Goal: Information Seeking & Learning: Learn about a topic

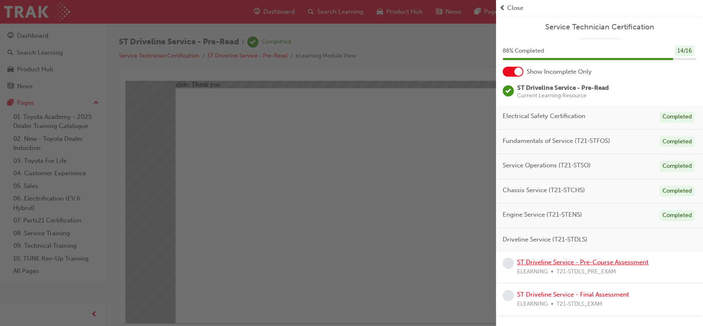
click at [575, 263] on link "ST Driveline Service - Pre-Course Assessment" at bounding box center [582, 262] width 131 height 7
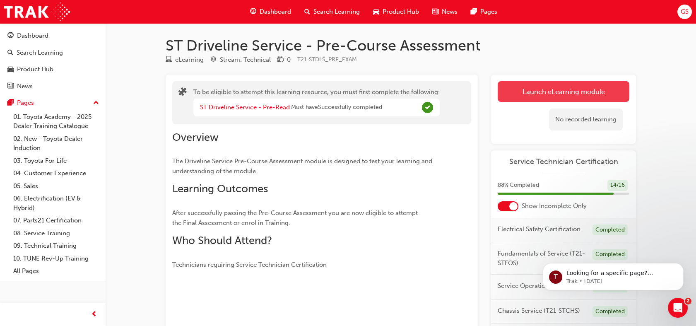
click at [558, 92] on button "Launch eLearning module" at bounding box center [564, 91] width 132 height 21
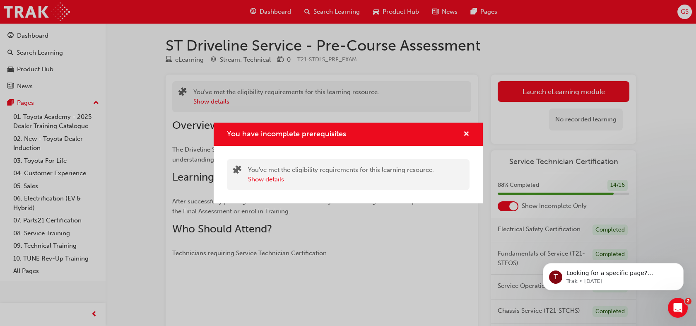
click at [275, 178] on button "Show details" at bounding box center [266, 180] width 36 height 10
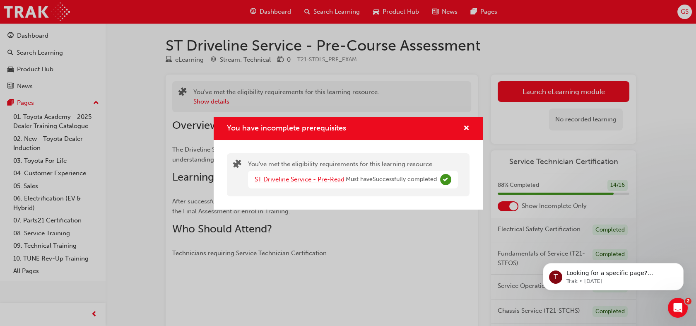
click at [290, 181] on link "ST Driveline Service - Pre-Read" at bounding box center [300, 179] width 90 height 7
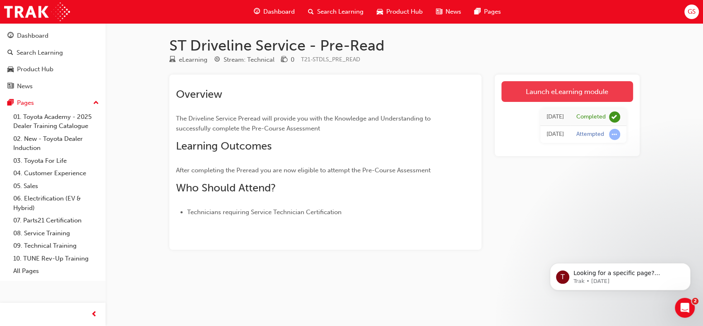
click at [512, 92] on link "Launch eLearning module" at bounding box center [568, 91] width 132 height 21
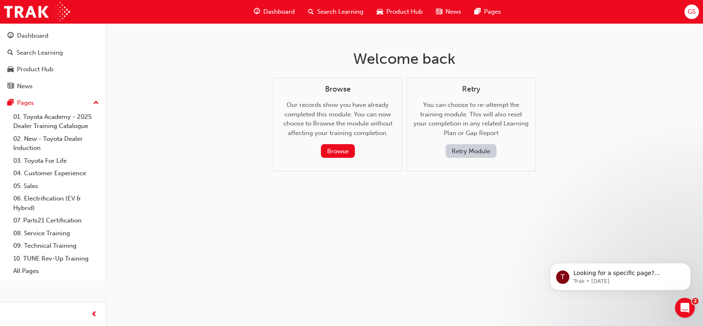
click at [481, 151] on button "Retry Module" at bounding box center [471, 151] width 51 height 14
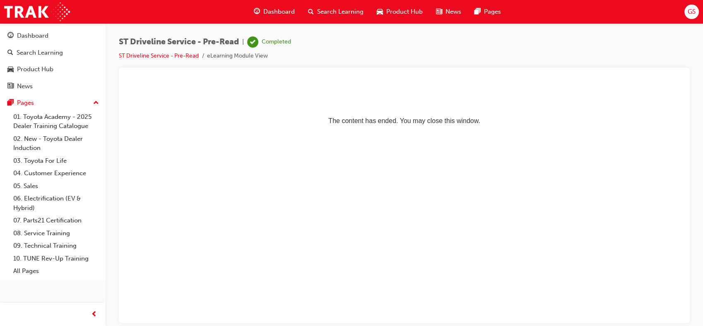
click at [284, 10] on span "Dashboard" at bounding box center [278, 12] width 31 height 10
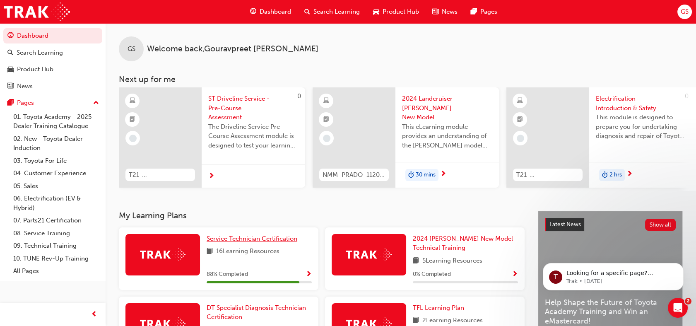
click at [264, 242] on span "Service Technician Certification" at bounding box center [252, 238] width 91 height 7
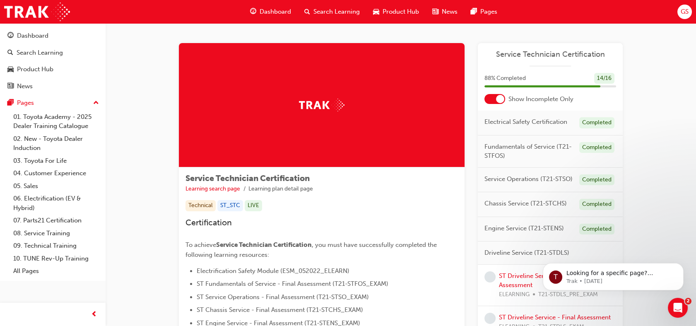
scroll to position [125, 0]
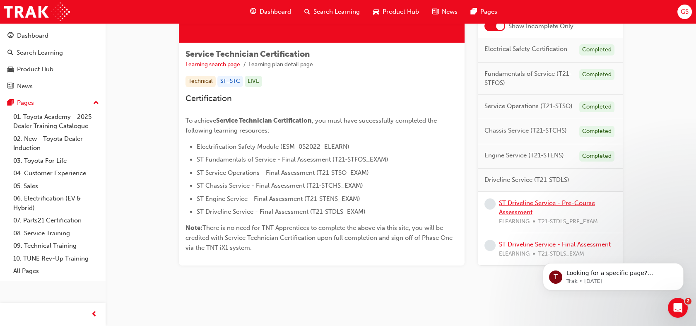
click at [528, 203] on link "ST Driveline Service - Pre-Course Assessment" at bounding box center [547, 207] width 96 height 17
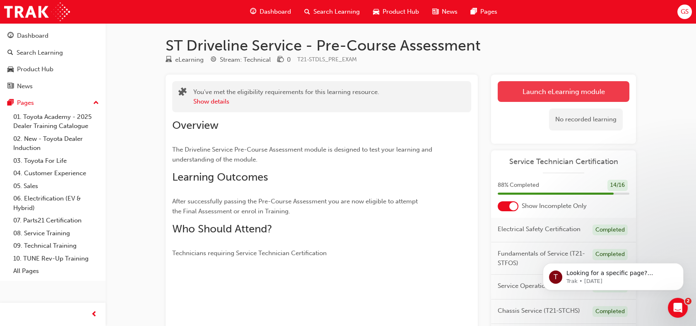
click at [561, 92] on link "Launch eLearning module" at bounding box center [564, 91] width 132 height 21
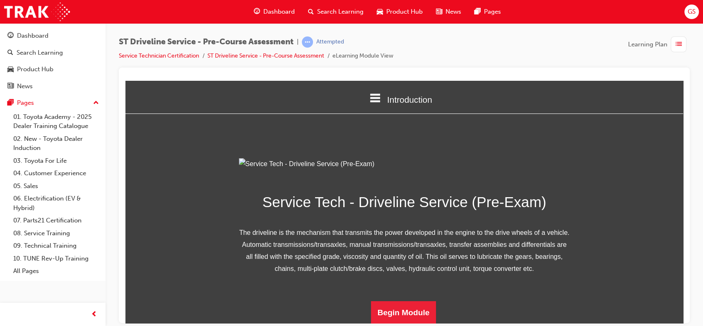
scroll to position [93, 0]
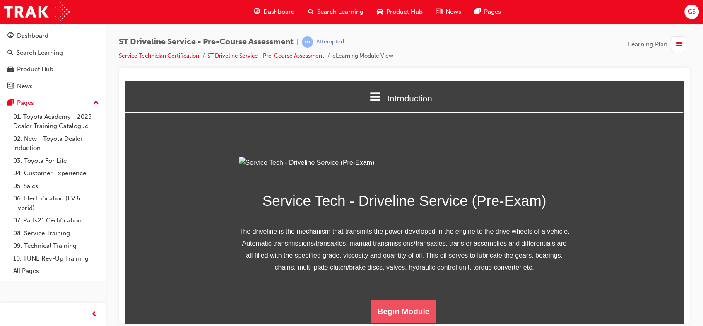
click at [409, 307] on button "Begin Module" at bounding box center [403, 311] width 65 height 23
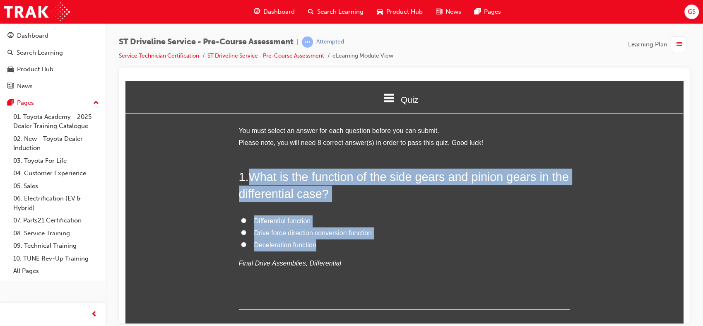
drag, startPoint x: 246, startPoint y: 172, endPoint x: 336, endPoint y: 249, distance: 117.8
click at [336, 249] on div "1 . What is the function of the side gears and pinion gears in the differential…" at bounding box center [404, 238] width 331 height 141
copy div "What is the function of the side gears and pinion gears in the differential cas…"
click at [309, 218] on span "Differential function" at bounding box center [282, 220] width 57 height 7
click at [247, 218] on input "Differential function" at bounding box center [243, 220] width 5 height 5
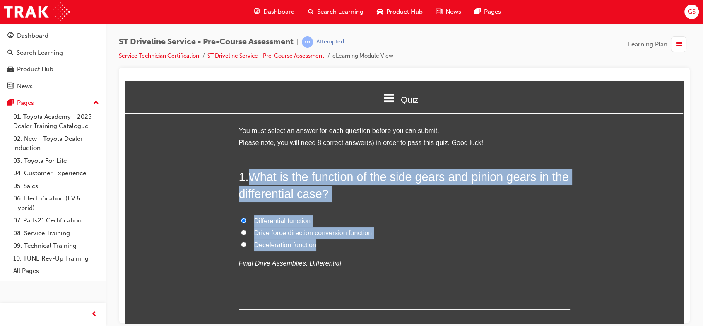
radio input "true"
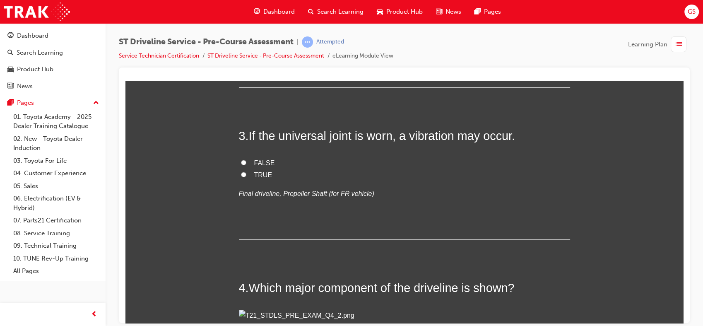
scroll to position [421, 0]
click at [272, 14] on span "Master cylinder" at bounding box center [276, 10] width 45 height 7
click at [247, 13] on input "Master cylinder" at bounding box center [243, 9] width 5 height 5
radio input "true"
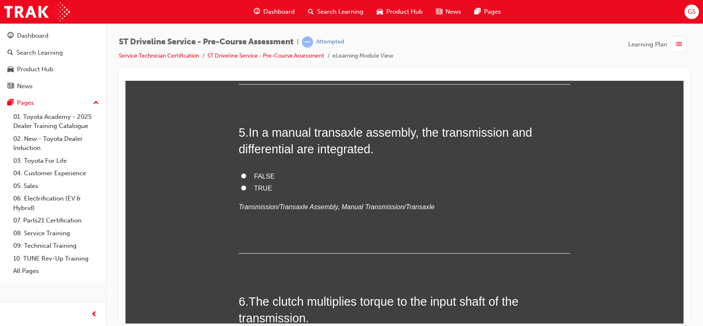
scroll to position [759, 0]
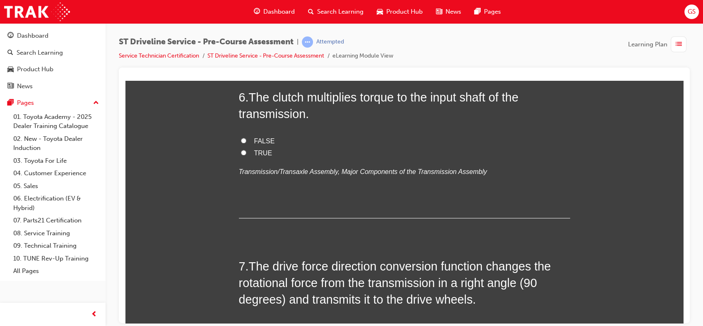
scroll to position [964, 0]
radio input "true"
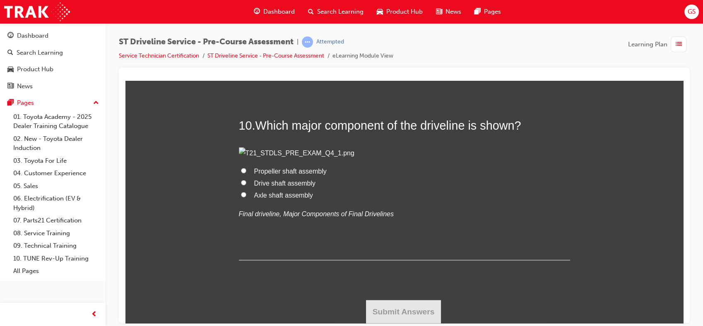
scroll to position [2317, 0]
click at [280, 186] on span "Drive shaft assembly" at bounding box center [285, 182] width 62 height 7
click at [247, 185] on input "Drive shaft assembly" at bounding box center [243, 181] width 5 height 5
radio input "true"
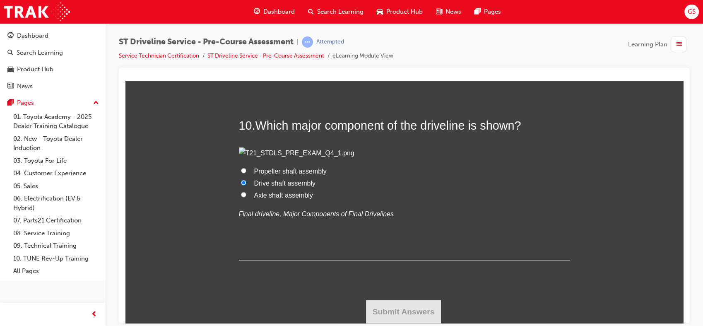
click at [288, 174] on span "Propeller shaft assembly" at bounding box center [290, 170] width 73 height 7
click at [247, 173] on input "Propeller shaft assembly" at bounding box center [243, 169] width 5 height 5
radio input "true"
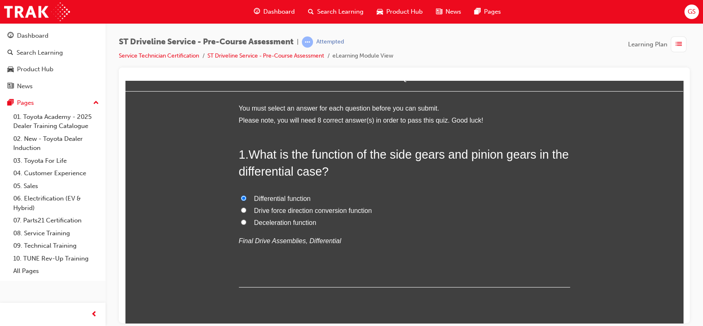
scroll to position [0, 0]
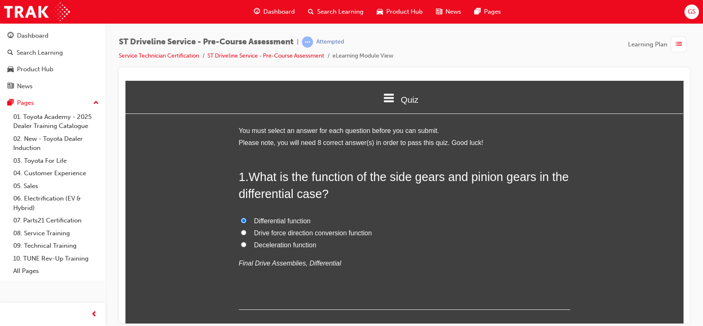
radio input "true"
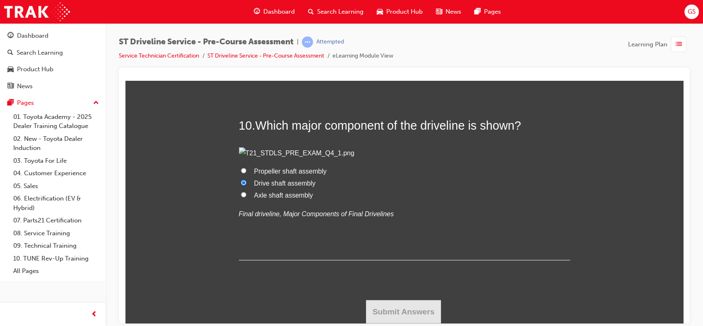
click at [241, 167] on input "Propeller shaft assembly" at bounding box center [243, 169] width 5 height 5
radio input "true"
click at [241, 179] on input "Drive shaft assembly" at bounding box center [243, 181] width 5 height 5
radio input "true"
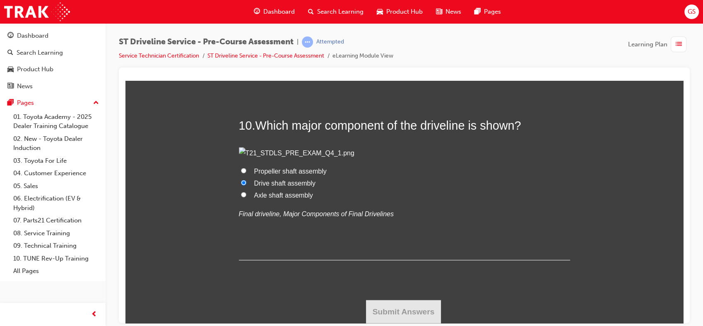
click at [308, 167] on span "Propeller shaft assembly" at bounding box center [290, 170] width 73 height 7
click at [247, 167] on input "Propeller shaft assembly" at bounding box center [243, 169] width 5 height 5
radio input "true"
click at [690, 15] on span "GS" at bounding box center [692, 12] width 8 height 10
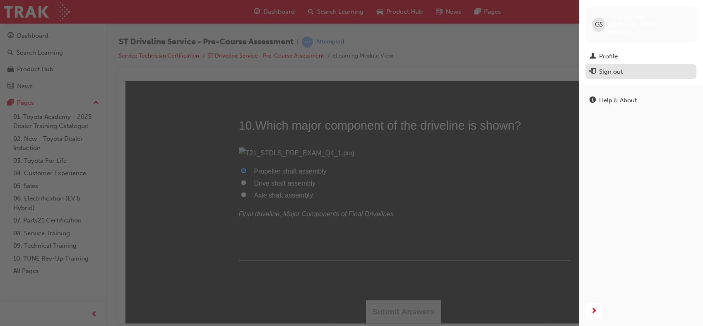
click at [599, 67] on div "Sign out" at bounding box center [611, 72] width 24 height 10
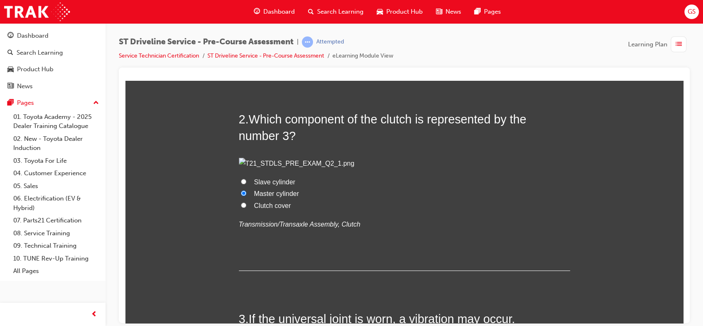
scroll to position [0, 0]
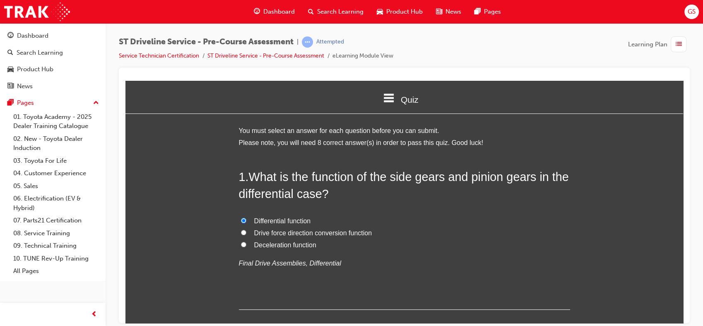
click at [679, 43] on span "list-icon" at bounding box center [679, 44] width 6 height 10
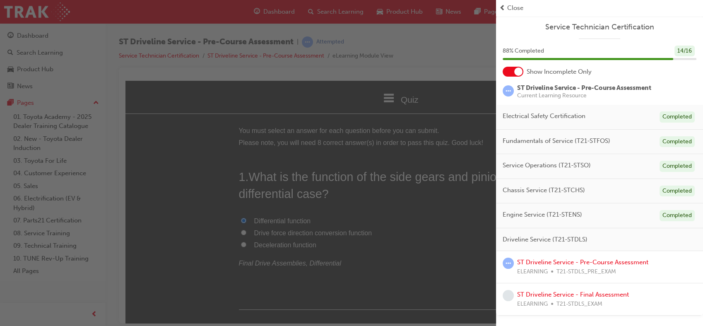
click at [479, 51] on div "button" at bounding box center [248, 163] width 496 height 326
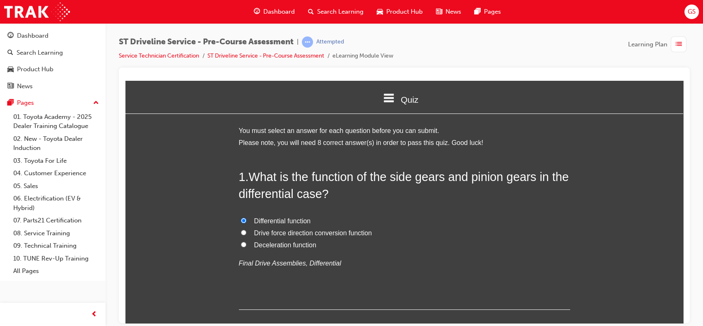
click at [487, 73] on div at bounding box center [404, 196] width 571 height 256
click at [694, 10] on span "GS" at bounding box center [692, 12] width 8 height 10
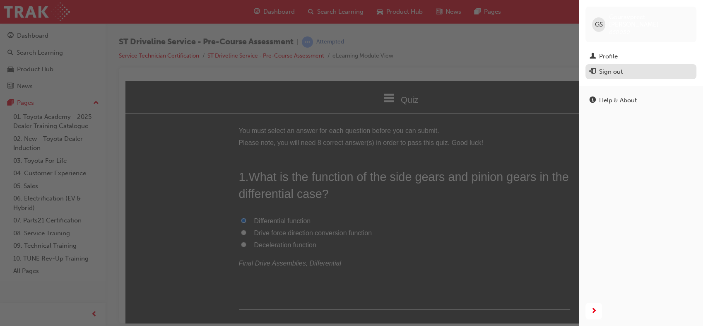
click at [614, 67] on div "Sign out" at bounding box center [611, 72] width 24 height 10
